Goal: Task Accomplishment & Management: Use online tool/utility

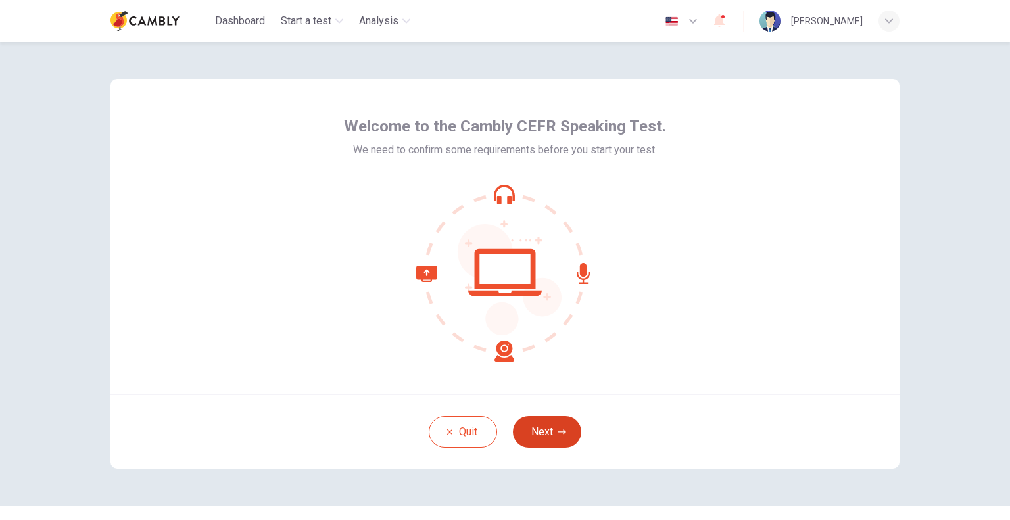
click at [539, 433] on button "Next" at bounding box center [547, 432] width 68 height 32
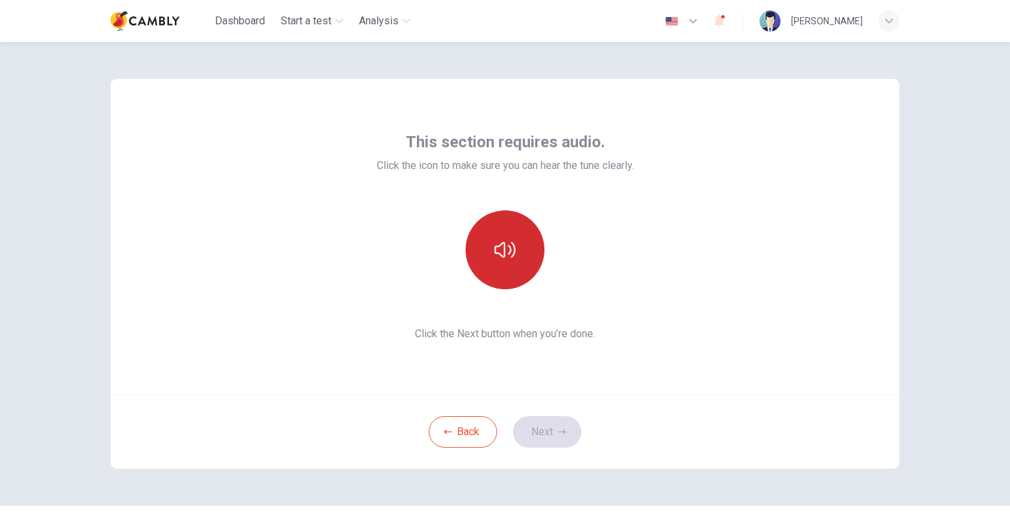
click at [494, 242] on icon "button" at bounding box center [504, 249] width 21 height 21
click at [497, 247] on icon "button" at bounding box center [504, 249] width 21 height 21
click at [502, 252] on icon "button" at bounding box center [504, 249] width 21 height 21
click at [504, 250] on icon "button" at bounding box center [504, 249] width 21 height 21
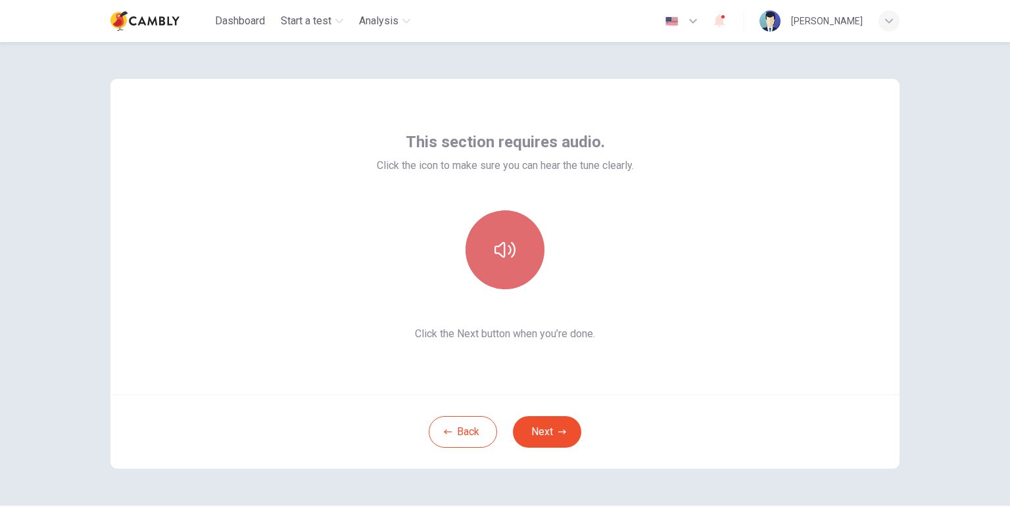
click at [519, 251] on button "button" at bounding box center [504, 249] width 79 height 79
click at [507, 253] on icon "button" at bounding box center [504, 249] width 21 height 21
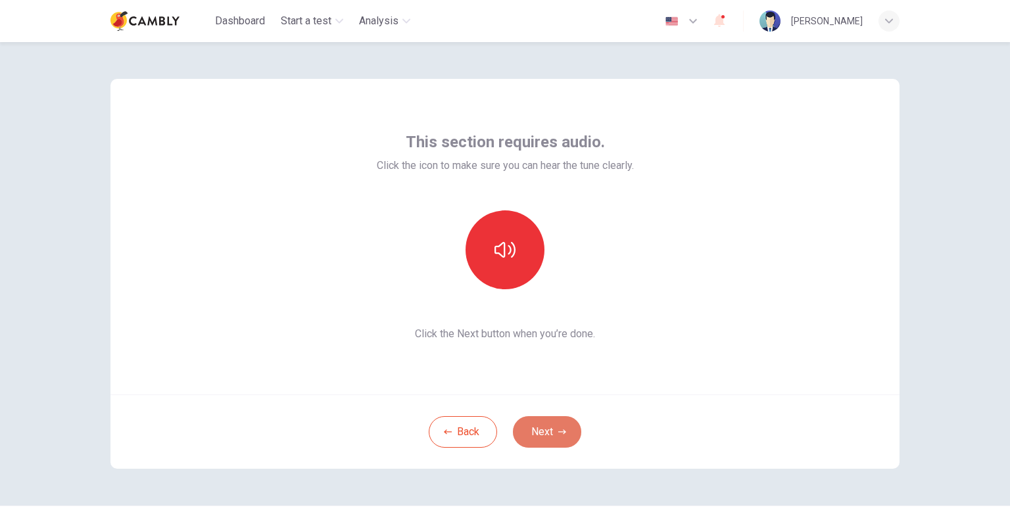
click at [538, 427] on button "Next" at bounding box center [547, 432] width 68 height 32
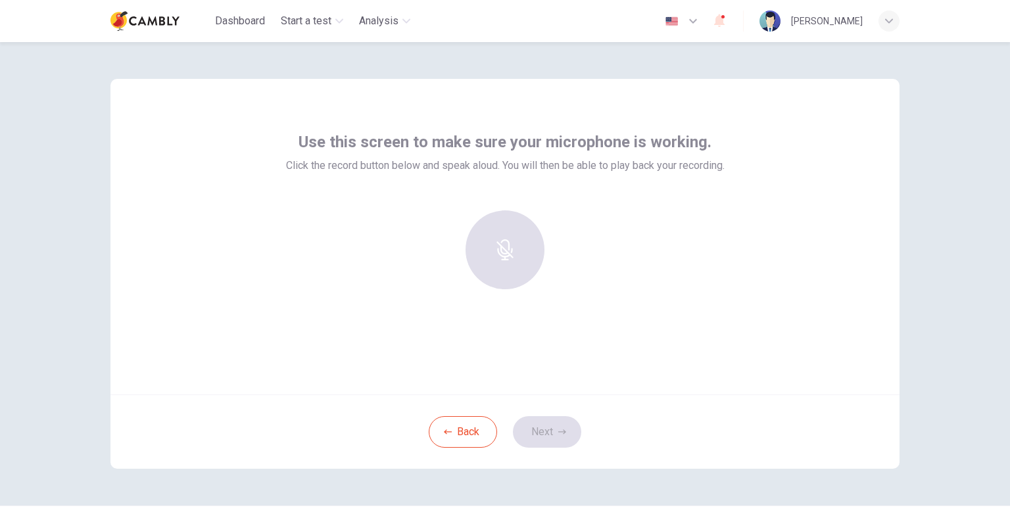
click at [512, 254] on div at bounding box center [505, 249] width 142 height 79
click at [729, 263] on div "Use this screen to make sure your microphone is working. Click the record butto…" at bounding box center [504, 237] width 789 height 316
click at [506, 243] on icon "button" at bounding box center [504, 240] width 21 height 21
click at [500, 251] on div "Stop" at bounding box center [504, 249] width 79 height 79
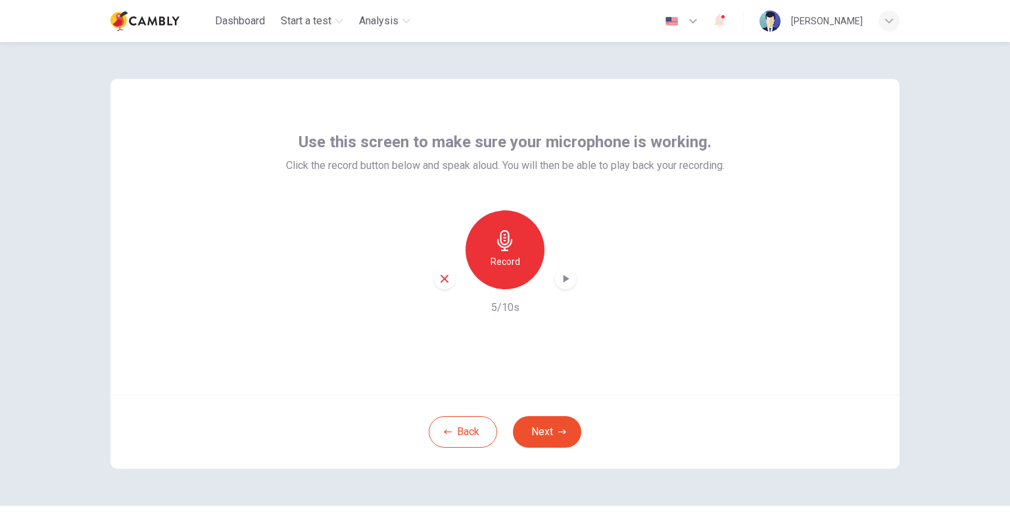
click at [562, 283] on icon "button" at bounding box center [565, 278] width 13 height 13
click at [559, 278] on icon "button" at bounding box center [565, 278] width 13 height 13
click at [489, 247] on div "Record" at bounding box center [504, 249] width 79 height 79
click at [505, 254] on h6 "Stop" at bounding box center [505, 262] width 20 height 16
click at [560, 280] on icon "button" at bounding box center [565, 278] width 13 height 13
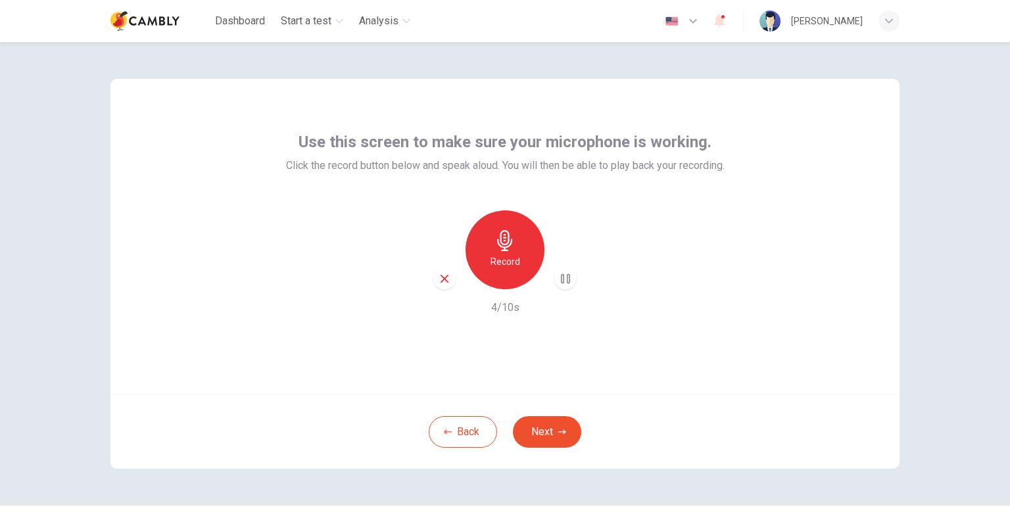
click at [627, 275] on div "Record 4/10s" at bounding box center [505, 262] width 439 height 105
click at [559, 277] on icon "button" at bounding box center [565, 278] width 13 height 13
click at [561, 279] on icon "button" at bounding box center [565, 279] width 9 height 10
click at [490, 257] on h6 "Record" at bounding box center [505, 262] width 30 height 16
click at [500, 252] on div "Stop" at bounding box center [504, 249] width 79 height 79
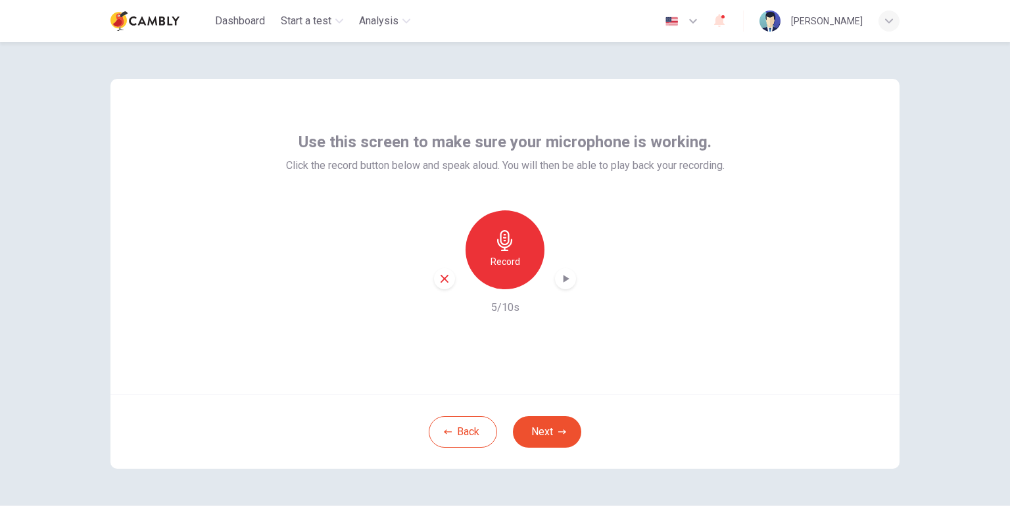
click at [550, 275] on div "Record" at bounding box center [505, 249] width 142 height 79
click at [560, 281] on icon "button" at bounding box center [565, 278] width 13 height 13
click at [498, 247] on icon "button" at bounding box center [504, 240] width 15 height 21
click at [502, 247] on icon "button" at bounding box center [504, 240] width 21 height 21
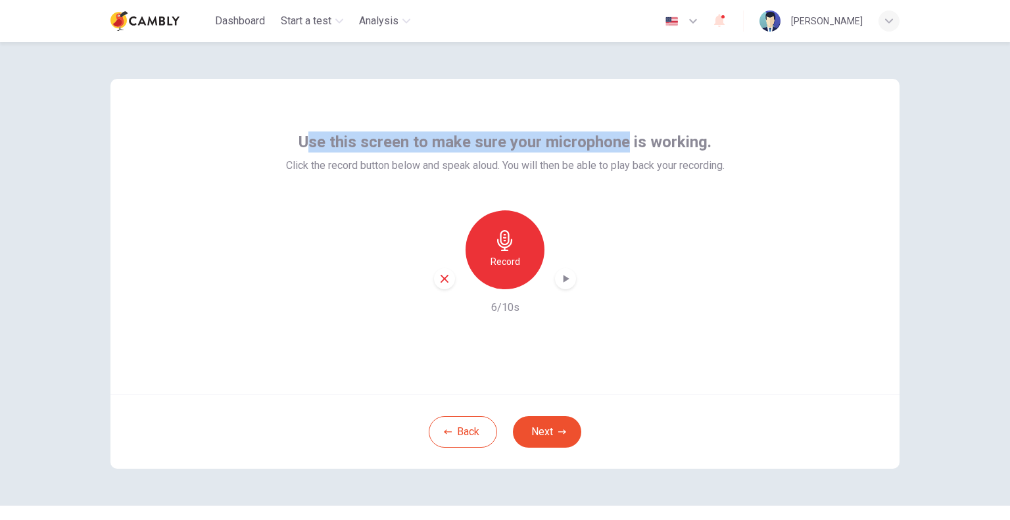
drag, startPoint x: 302, startPoint y: 136, endPoint x: 621, endPoint y: 193, distance: 323.2
click at [623, 139] on span "Use this screen to make sure your microphone is working." at bounding box center [504, 141] width 413 height 21
click at [559, 283] on icon "button" at bounding box center [565, 278] width 13 height 13
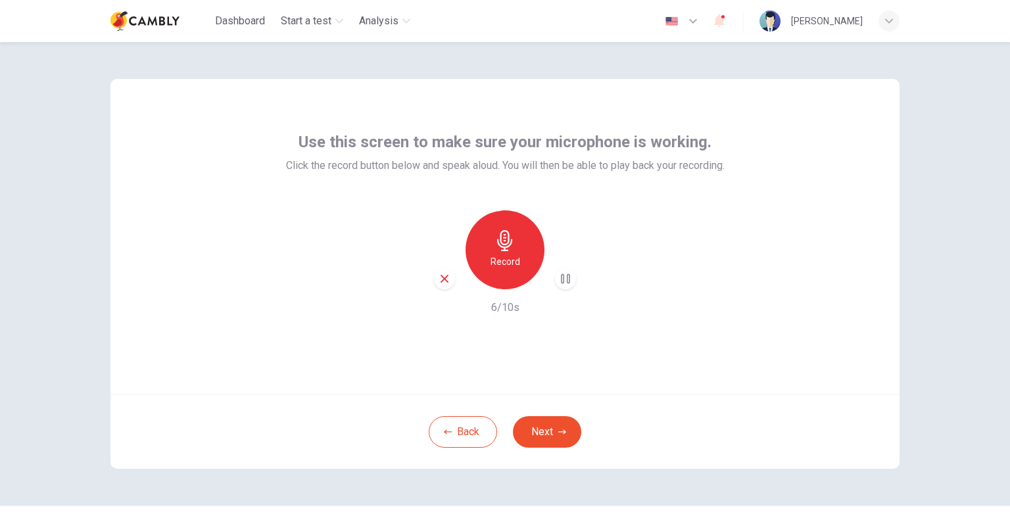
click at [669, 269] on div "Record 6/10s" at bounding box center [505, 262] width 439 height 105
click at [508, 265] on h6 "Record" at bounding box center [505, 262] width 30 height 16
click at [500, 264] on h6 "Stop" at bounding box center [505, 262] width 20 height 16
click at [562, 281] on icon "button" at bounding box center [565, 278] width 13 height 13
click at [434, 279] on div "button" at bounding box center [444, 278] width 21 height 21
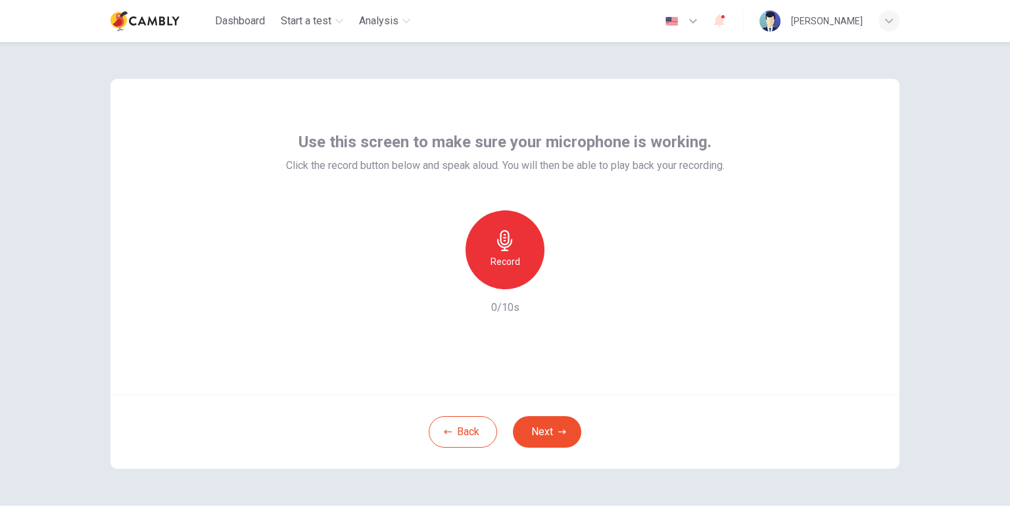
click at [498, 245] on icon "button" at bounding box center [504, 240] width 21 height 21
click at [491, 257] on div "Stop" at bounding box center [504, 249] width 79 height 79
click at [564, 276] on icon "button" at bounding box center [565, 278] width 13 height 13
click at [439, 283] on icon "button" at bounding box center [445, 279] width 12 height 12
click at [497, 242] on icon "button" at bounding box center [504, 240] width 15 height 21
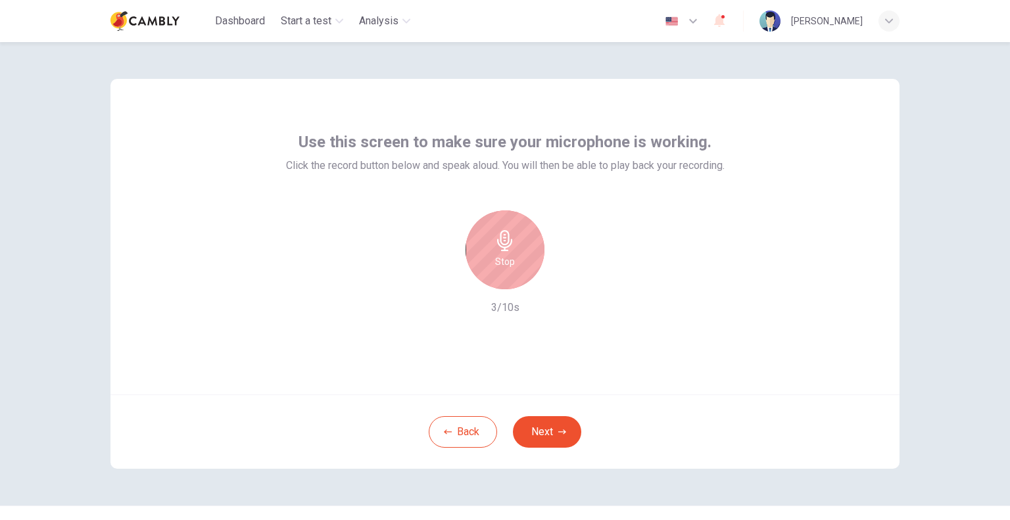
click at [502, 252] on div "Stop" at bounding box center [504, 249] width 79 height 79
click at [563, 279] on icon "button" at bounding box center [566, 279] width 6 height 8
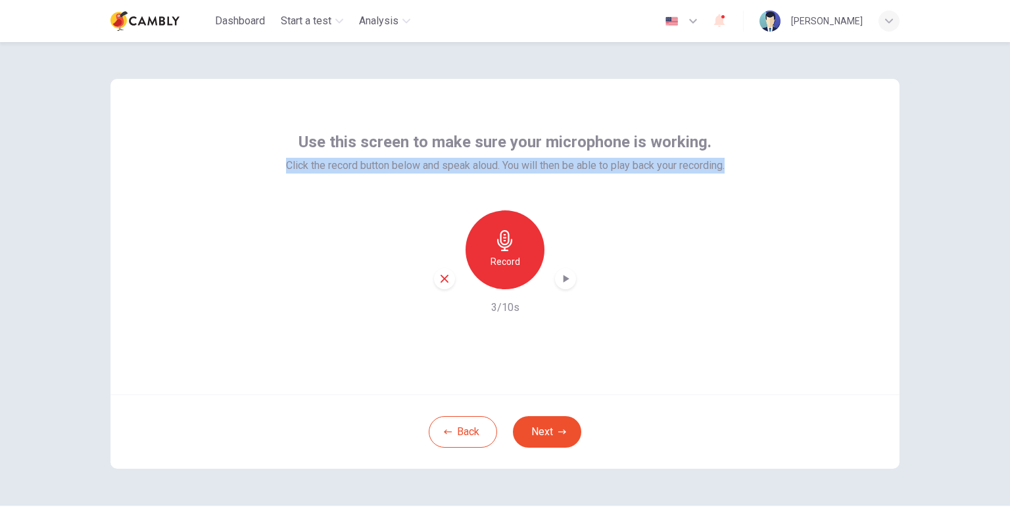
drag, startPoint x: 270, startPoint y: 172, endPoint x: 728, endPoint y: 168, distance: 458.3
click at [728, 168] on div "Use this screen to make sure your microphone is working. Click the record butto…" at bounding box center [504, 237] width 789 height 316
copy span "Click the record button below and speak aloud. You will then be able to play ba…"
click at [442, 283] on icon "button" at bounding box center [445, 279] width 12 height 12
click at [505, 258] on h6 "Record" at bounding box center [505, 262] width 30 height 16
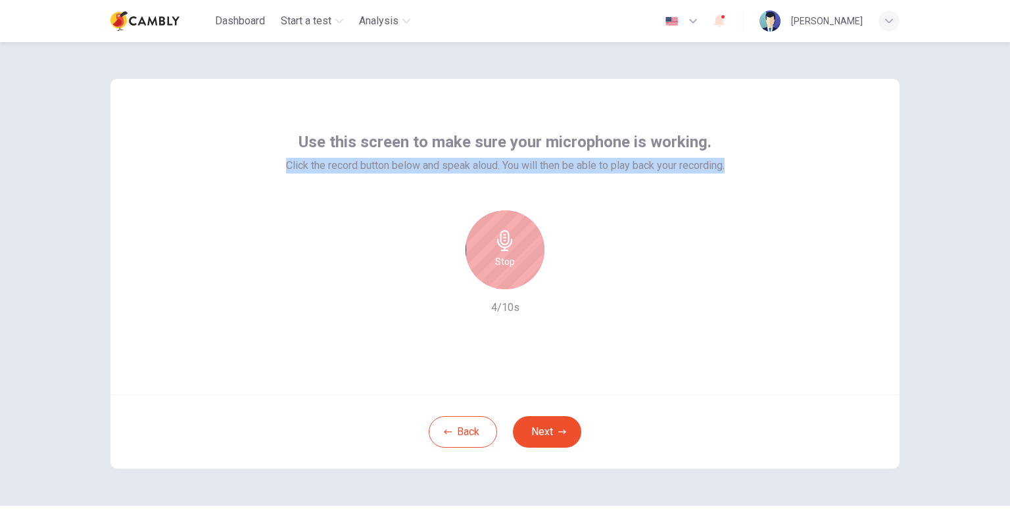
click at [500, 235] on icon "button" at bounding box center [504, 240] width 15 height 21
click at [559, 277] on icon "button" at bounding box center [565, 278] width 13 height 13
drag, startPoint x: 551, startPoint y: 281, endPoint x: 563, endPoint y: 285, distance: 12.3
click at [555, 281] on div "button" at bounding box center [565, 278] width 21 height 21
click at [563, 281] on icon "button" at bounding box center [565, 278] width 13 height 13
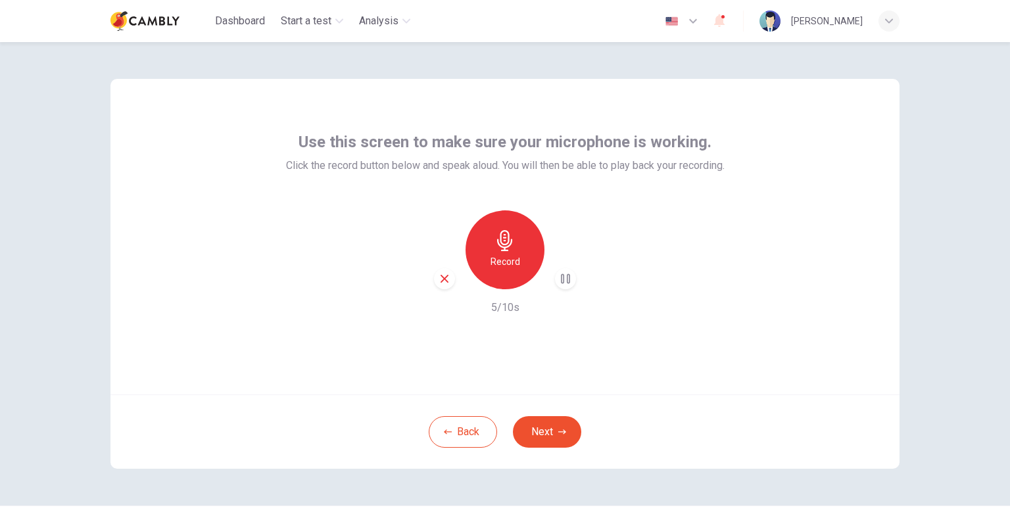
click at [643, 279] on div "Record 5/10s" at bounding box center [505, 262] width 439 height 105
click at [500, 258] on h6 "Record" at bounding box center [505, 262] width 30 height 16
click at [560, 277] on div "Record" at bounding box center [505, 249] width 142 height 79
click at [558, 276] on div "Record" at bounding box center [505, 249] width 142 height 79
click at [502, 260] on h6 "Stop" at bounding box center [505, 262] width 20 height 16
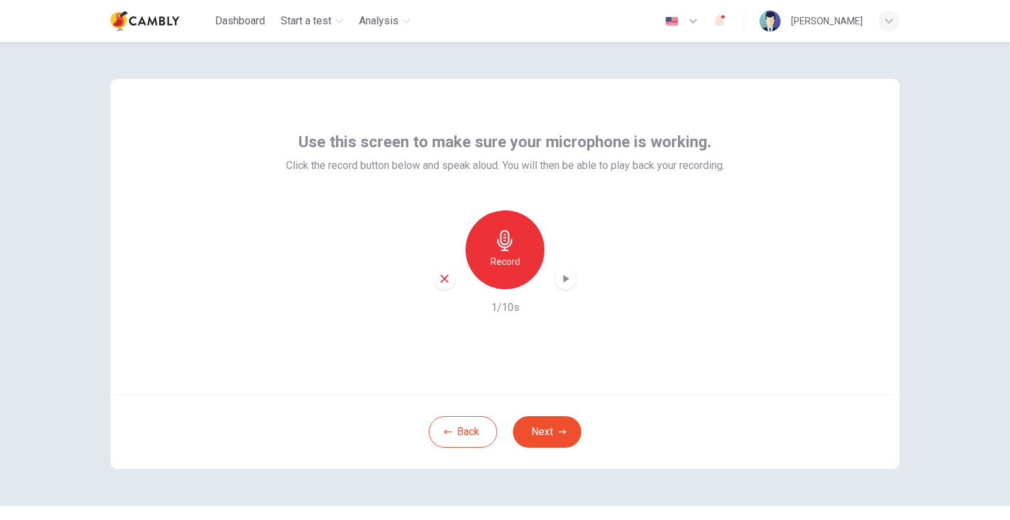
click at [559, 279] on icon "button" at bounding box center [565, 278] width 13 height 13
click at [441, 278] on icon "button" at bounding box center [445, 279] width 8 height 8
click at [455, 433] on button "Back" at bounding box center [463, 432] width 68 height 32
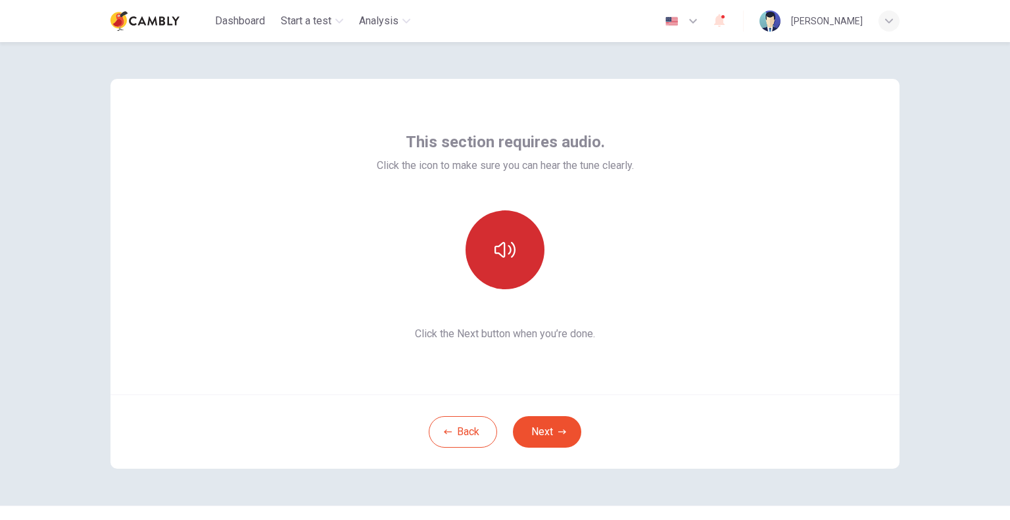
click at [489, 245] on button "button" at bounding box center [504, 249] width 79 height 79
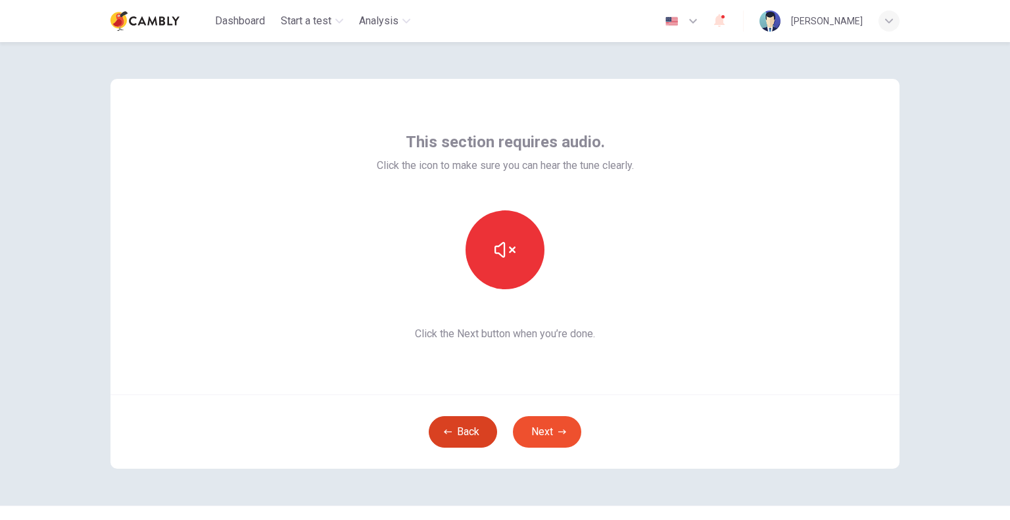
click at [455, 431] on button "Back" at bounding box center [463, 432] width 68 height 32
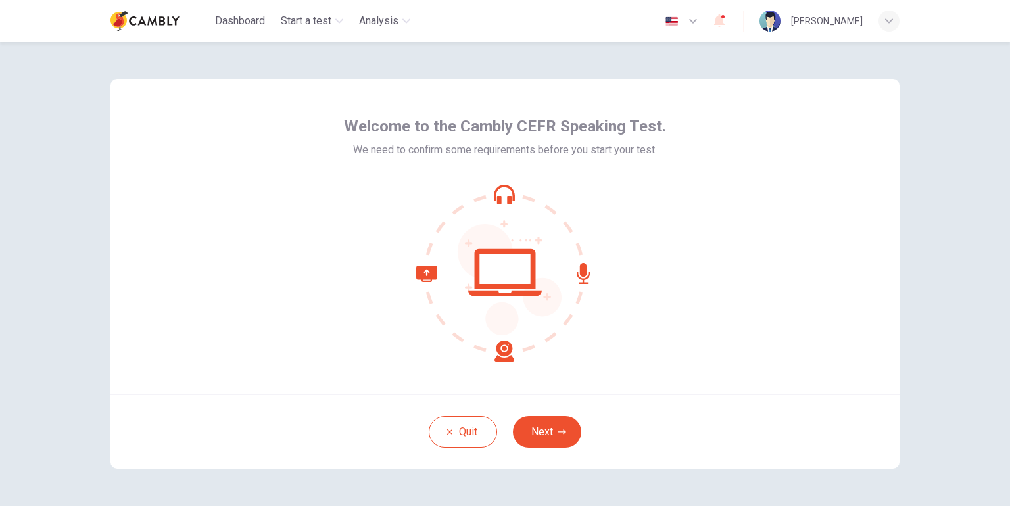
click at [497, 201] on icon at bounding box center [504, 200] width 15 height 8
click at [542, 449] on div "Quit Next" at bounding box center [504, 431] width 789 height 74
click at [541, 432] on button "Next" at bounding box center [547, 432] width 68 height 32
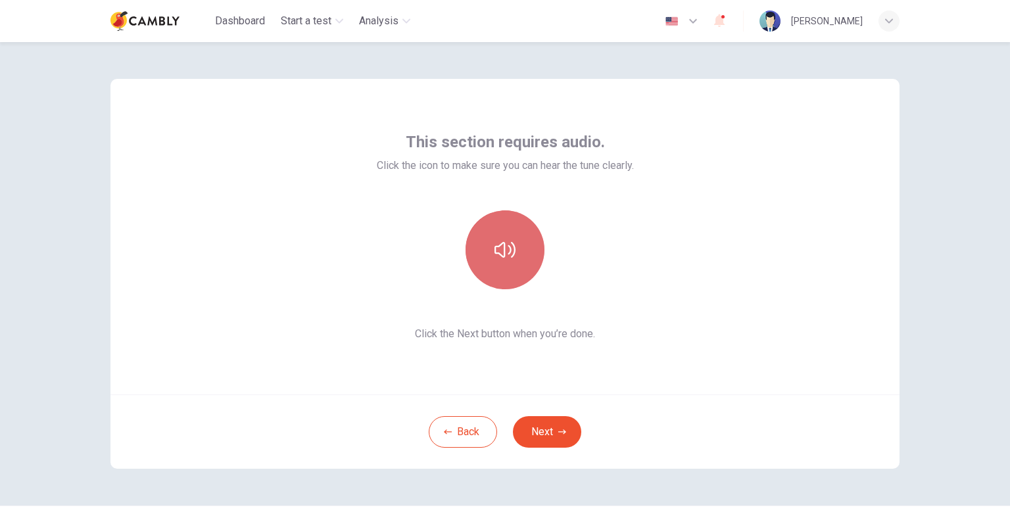
click at [504, 247] on icon "button" at bounding box center [504, 249] width 21 height 21
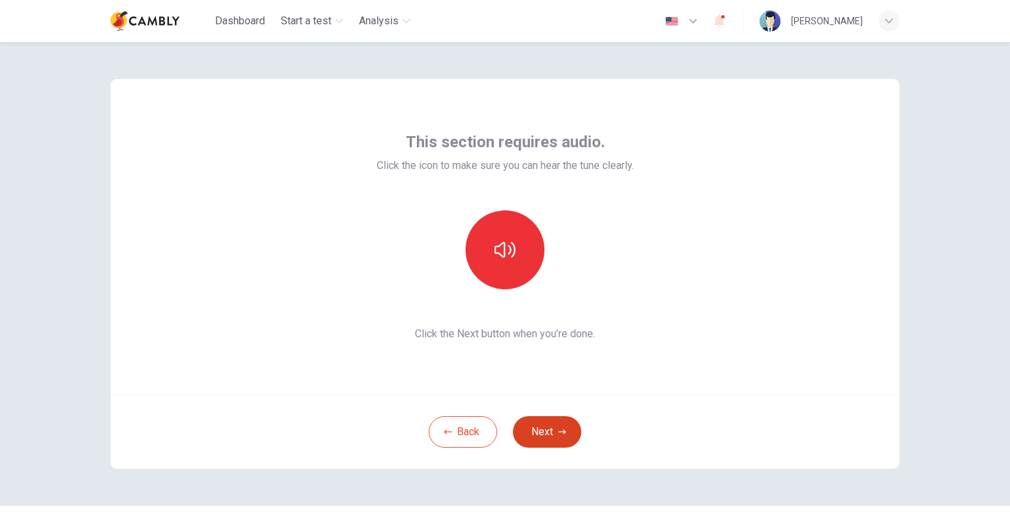
click at [543, 431] on button "Next" at bounding box center [547, 432] width 68 height 32
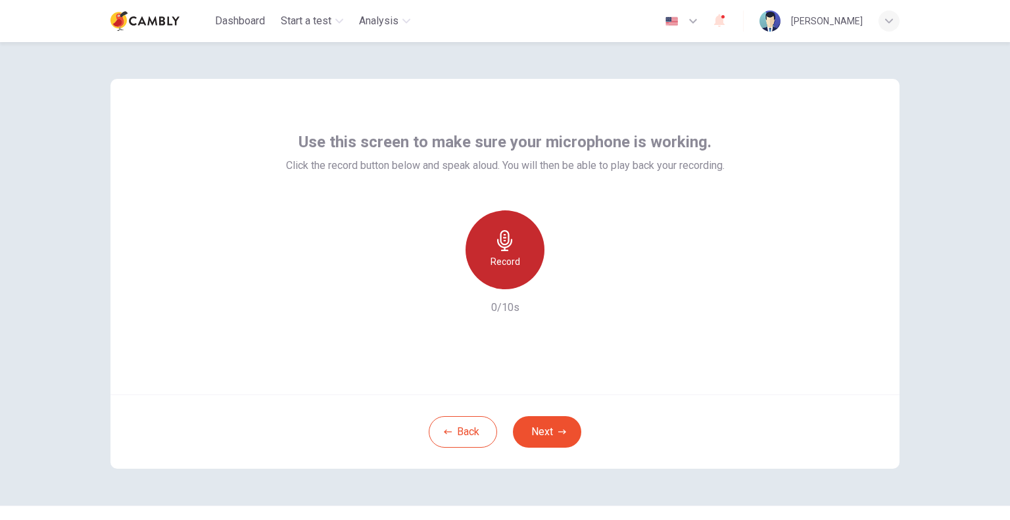
click at [497, 255] on h6 "Record" at bounding box center [505, 262] width 30 height 16
click at [500, 243] on icon "button" at bounding box center [504, 240] width 21 height 21
click at [559, 283] on icon "button" at bounding box center [565, 278] width 13 height 13
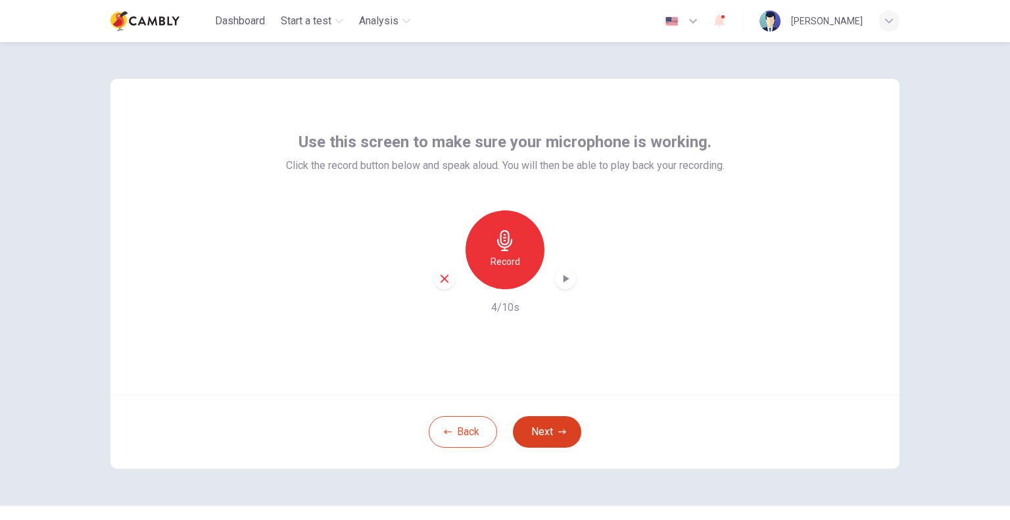
click at [544, 426] on button "Next" at bounding box center [547, 432] width 68 height 32
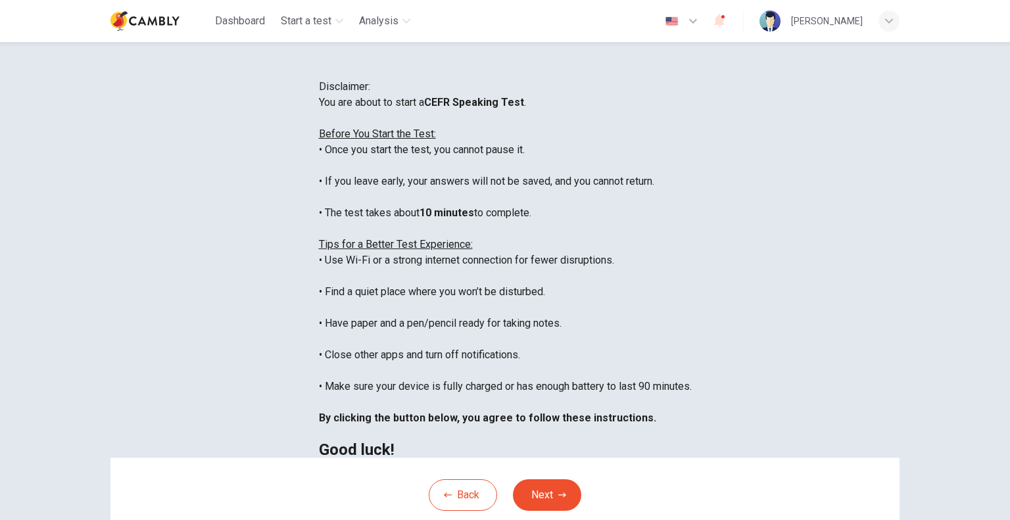
scroll to position [15, 0]
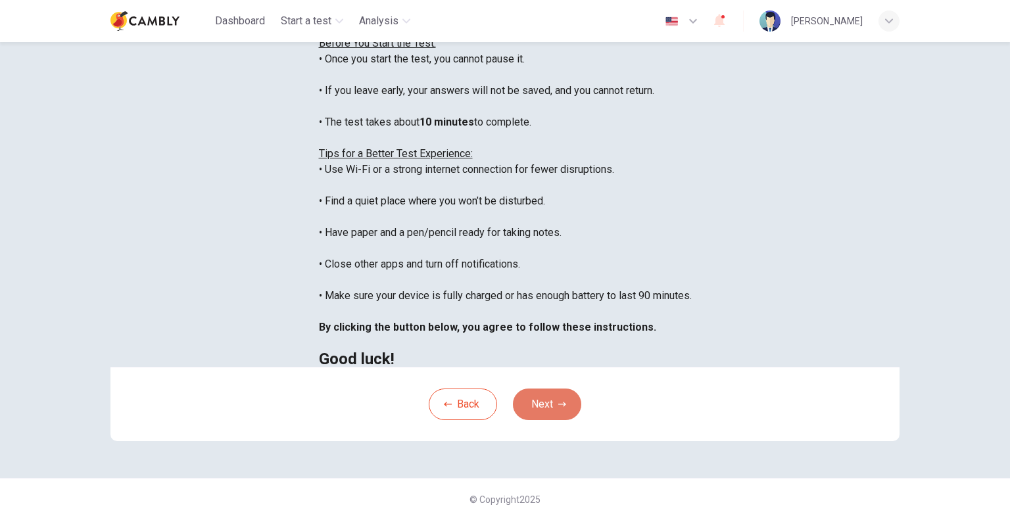
click at [558, 407] on icon "button" at bounding box center [562, 404] width 8 height 8
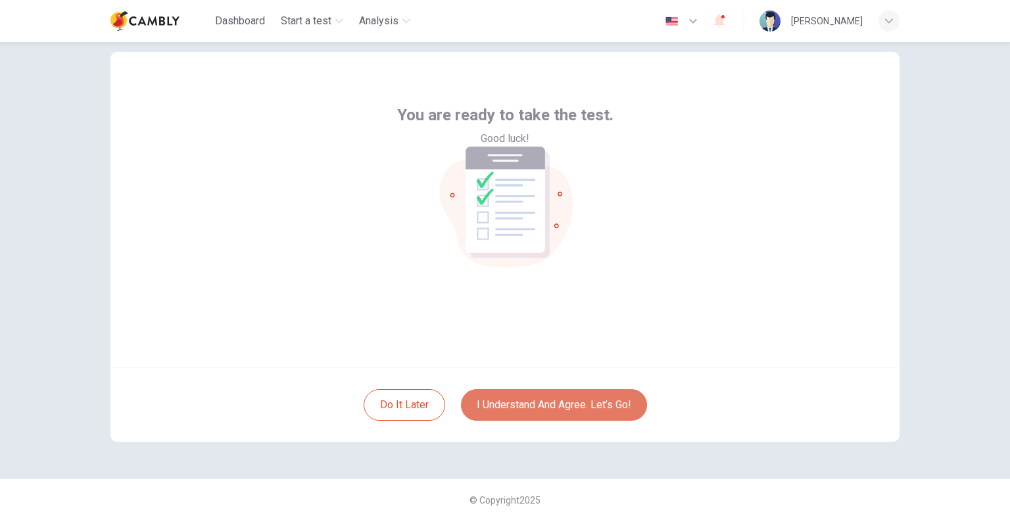
click at [556, 406] on button "I understand and agree. Let’s go!" at bounding box center [554, 405] width 186 height 32
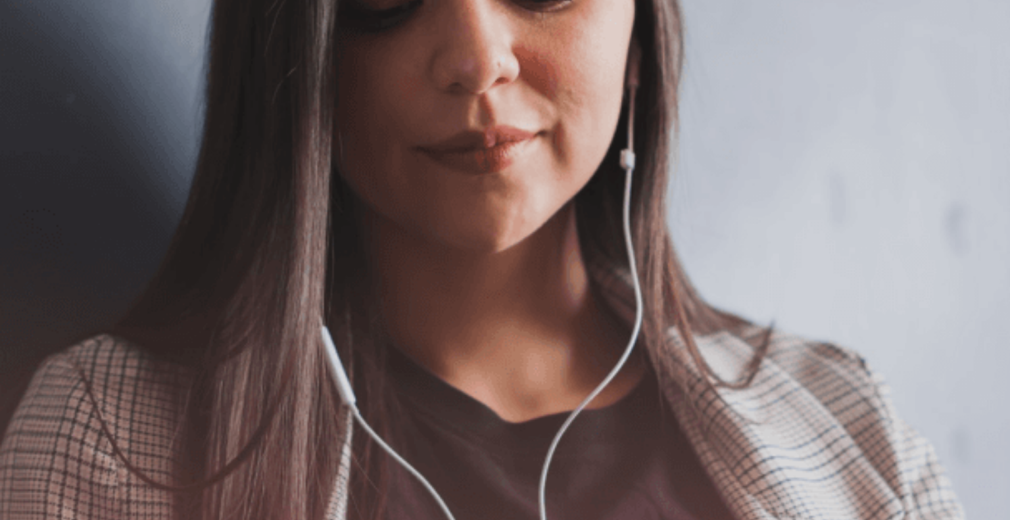
scroll to position [66, 0]
drag, startPoint x: 149, startPoint y: 211, endPoint x: 348, endPoint y: 360, distance: 248.5
click at [348, 277] on div "The Speaking Test will begin soon. Use a headset if available (recommended for …" at bounding box center [505, 206] width 1010 height 142
drag, startPoint x: 323, startPoint y: 351, endPoint x: 139, endPoint y: 222, distance: 225.1
click at [139, 223] on div "The Speaking Test will begin soon. Use a headset if available (recommended for …" at bounding box center [505, 206] width 1010 height 142
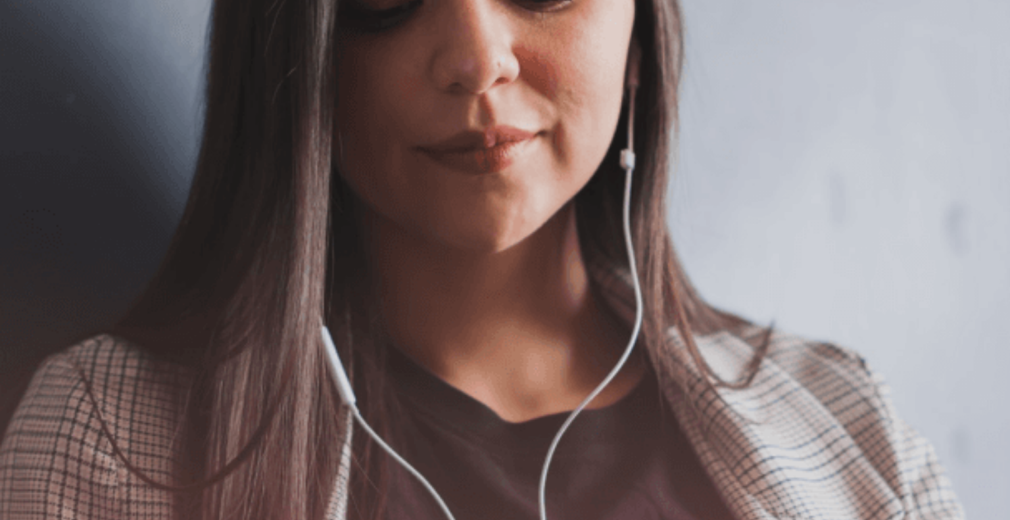
drag, startPoint x: 148, startPoint y: 212, endPoint x: 327, endPoint y: 220, distance: 179.7
click at [160, 149] on span "The Speaking Test will begin soon." at bounding box center [80, 143] width 160 height 12
click at [37, 68] on button "Continue" at bounding box center [18, 92] width 37 height 49
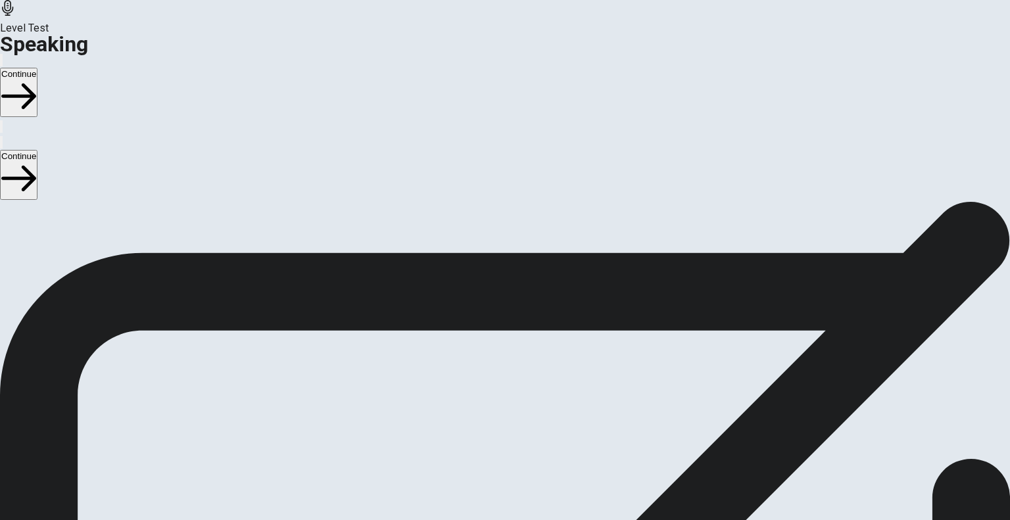
click at [529, 368] on div "Stop Recording" at bounding box center [505, 451] width 47 height 167
click at [490, 407] on button "Play Audio" at bounding box center [489, 413] width 3 height 12
click at [37, 68] on button "Continue" at bounding box center [18, 92] width 37 height 49
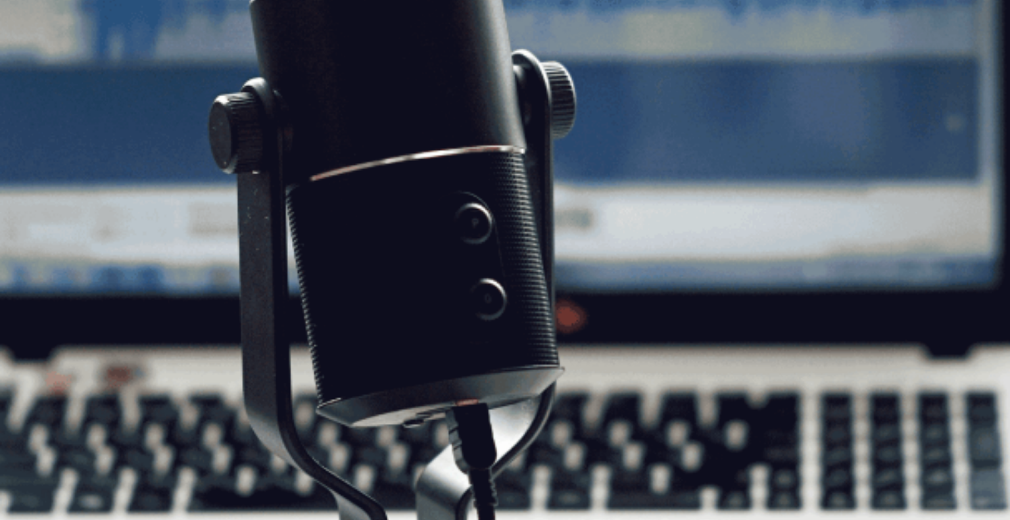
scroll to position [0, 0]
click at [706, 36] on span at bounding box center [706, 36] width 0 height 0
type input "***"
click at [706, 36] on span at bounding box center [706, 36] width 0 height 0
click at [37, 68] on button "Continue" at bounding box center [18, 92] width 37 height 49
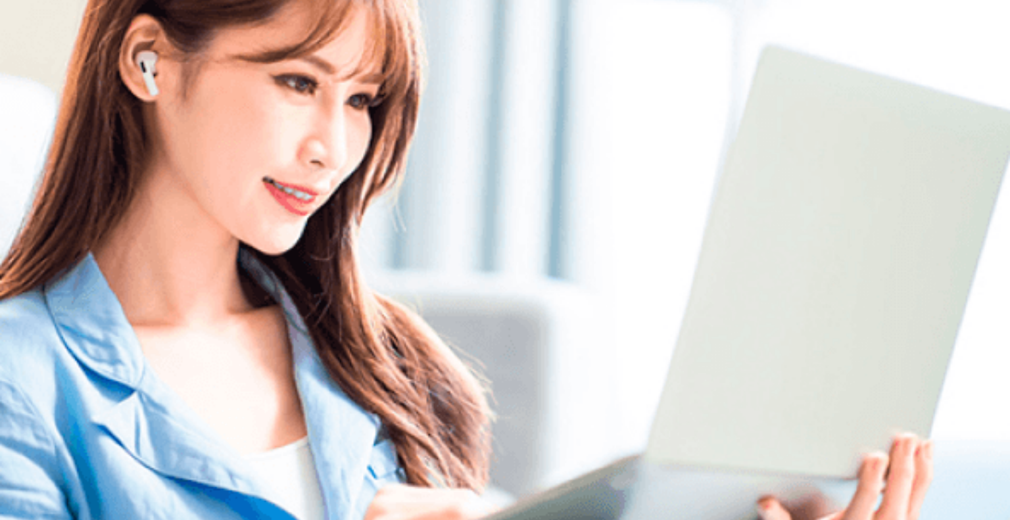
scroll to position [56, 0]
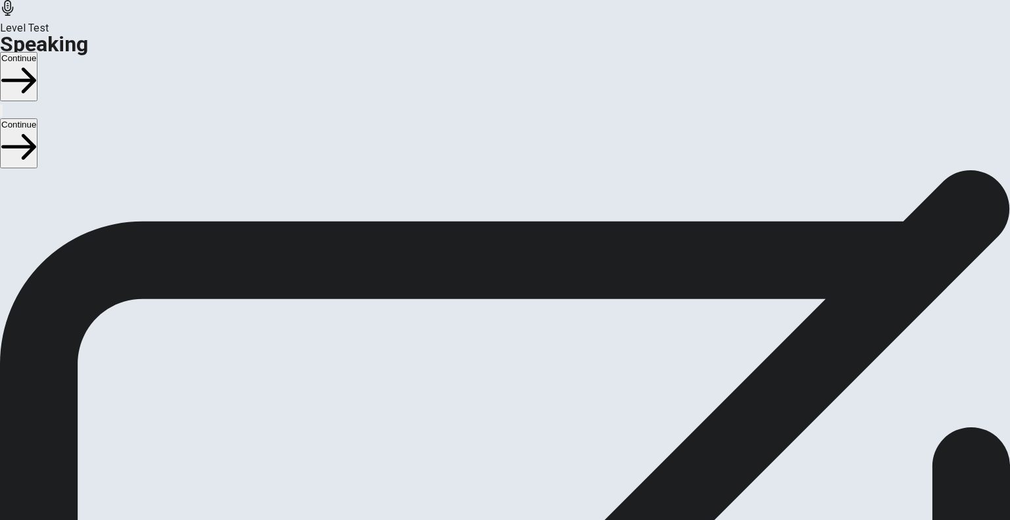
click at [37, 52] on button "Continue" at bounding box center [18, 76] width 37 height 49
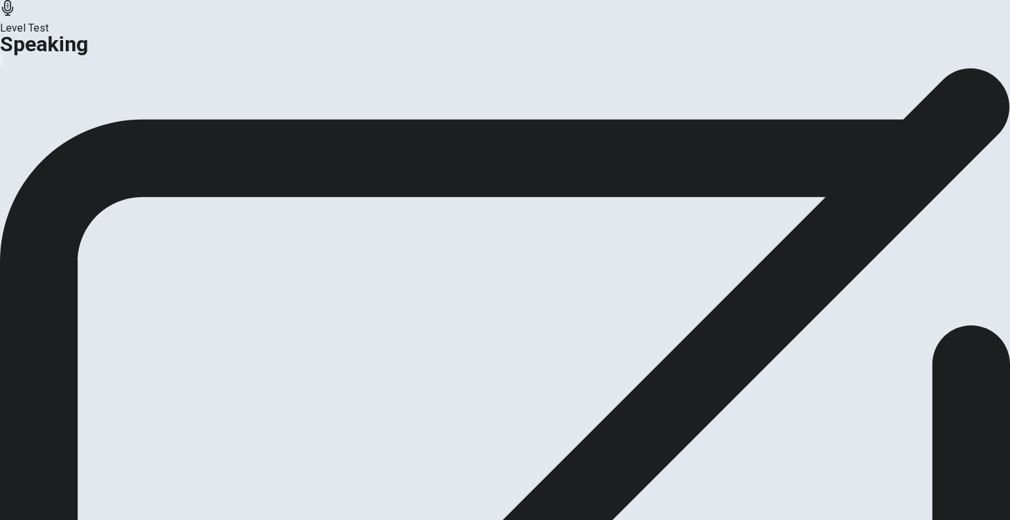
click at [51, 164] on button "Analysis" at bounding box center [25, 156] width 51 height 18
